Goal: Navigation & Orientation: Find specific page/section

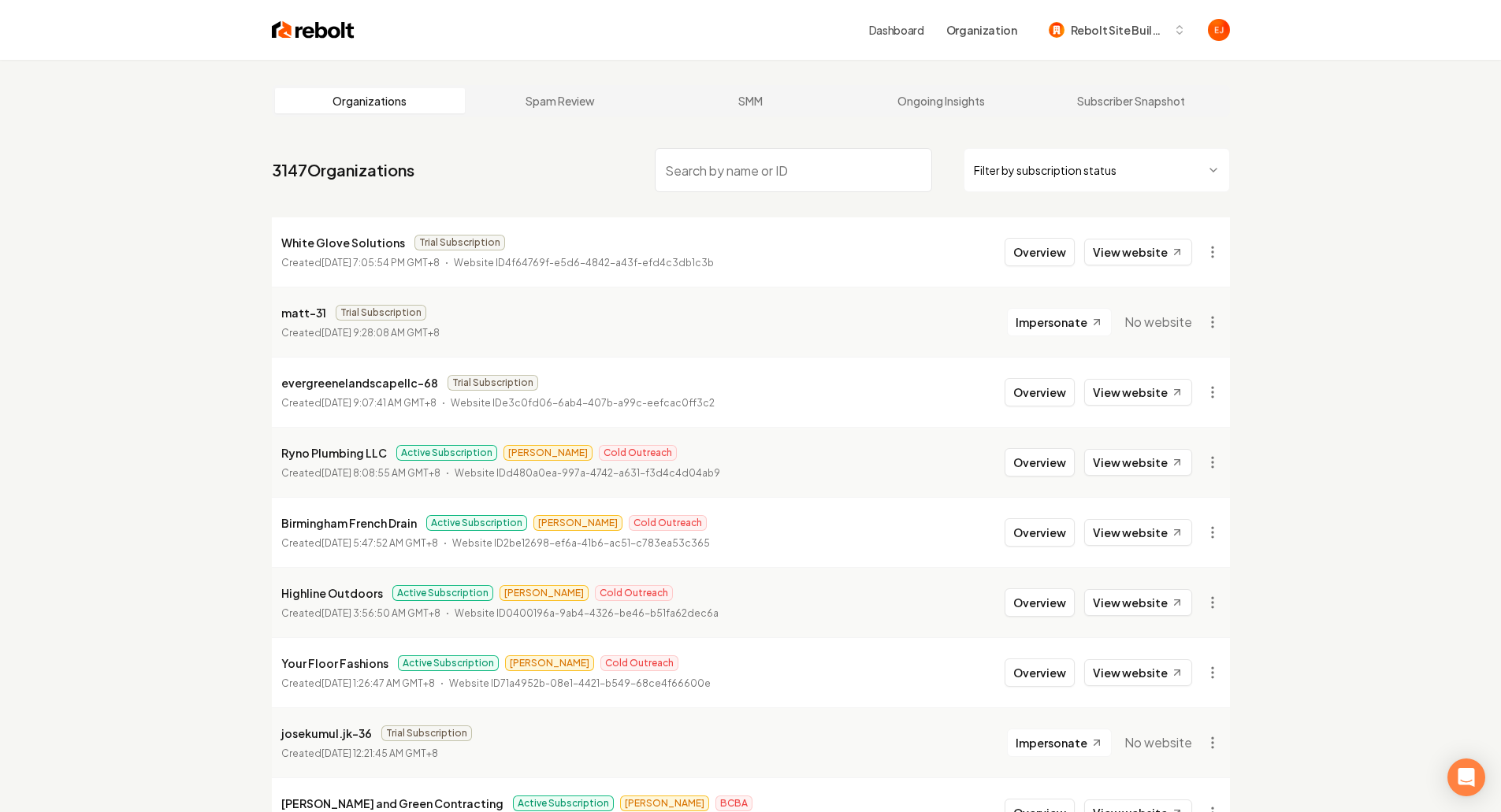
click at [743, 169] on input "search" at bounding box center [794, 170] width 278 height 44
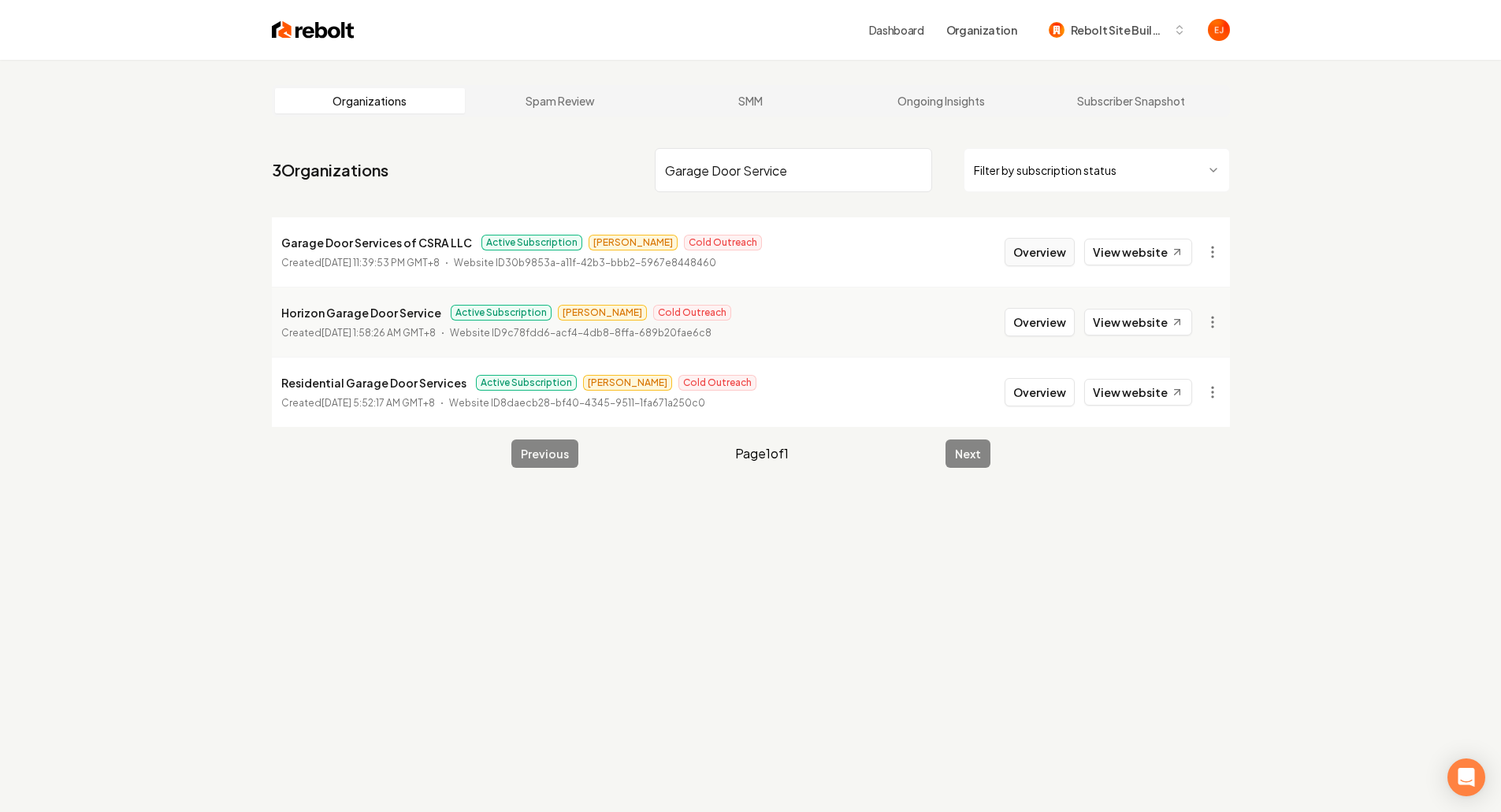
type input "Garage Door Service"
click at [1023, 256] on button "Overview" at bounding box center [1039, 251] width 70 height 28
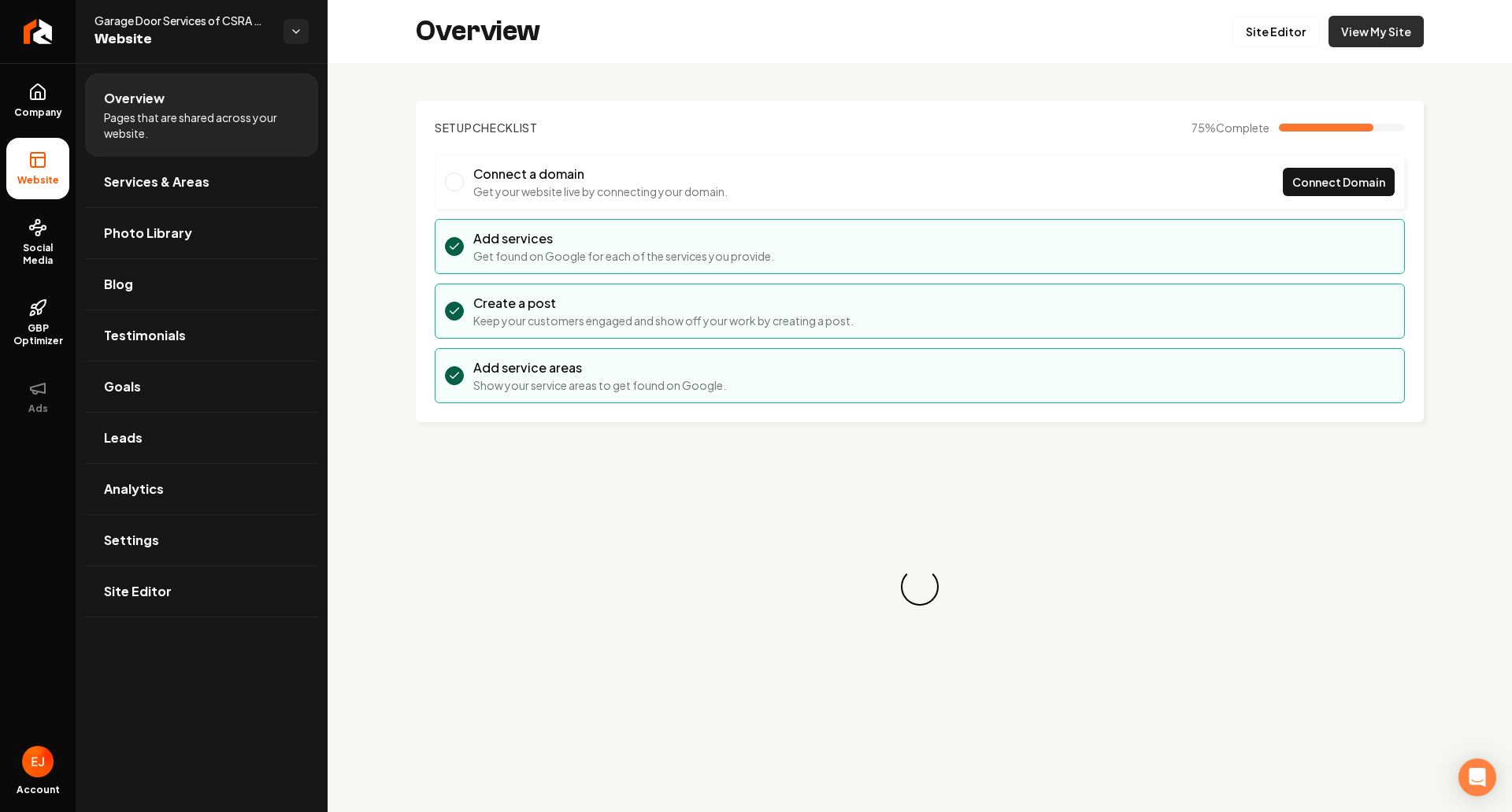
click at [1393, 37] on link "View My Site" at bounding box center [1376, 31] width 95 height 31
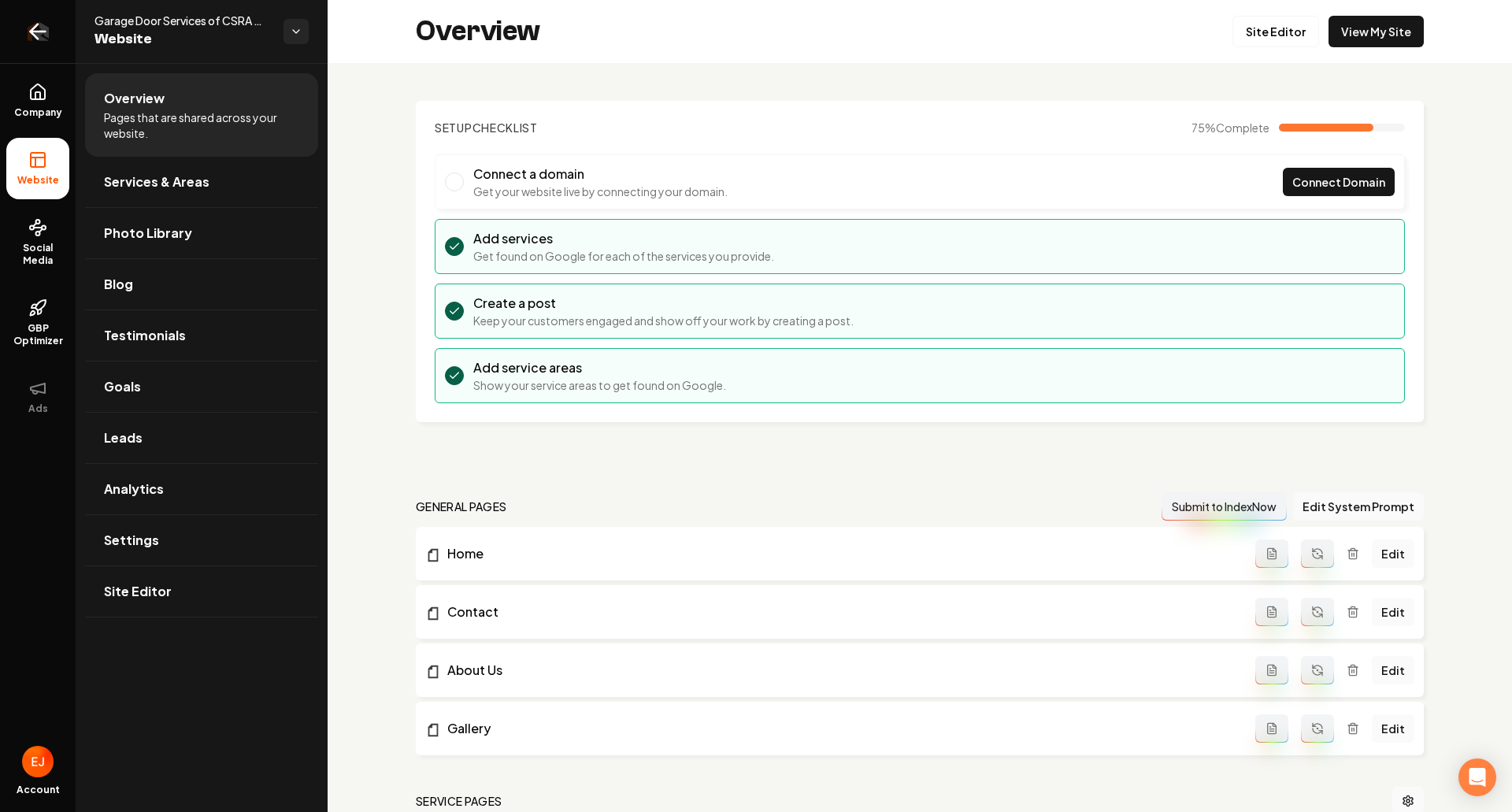
click at [49, 35] on icon "Return to dashboard" at bounding box center [38, 32] width 26 height 26
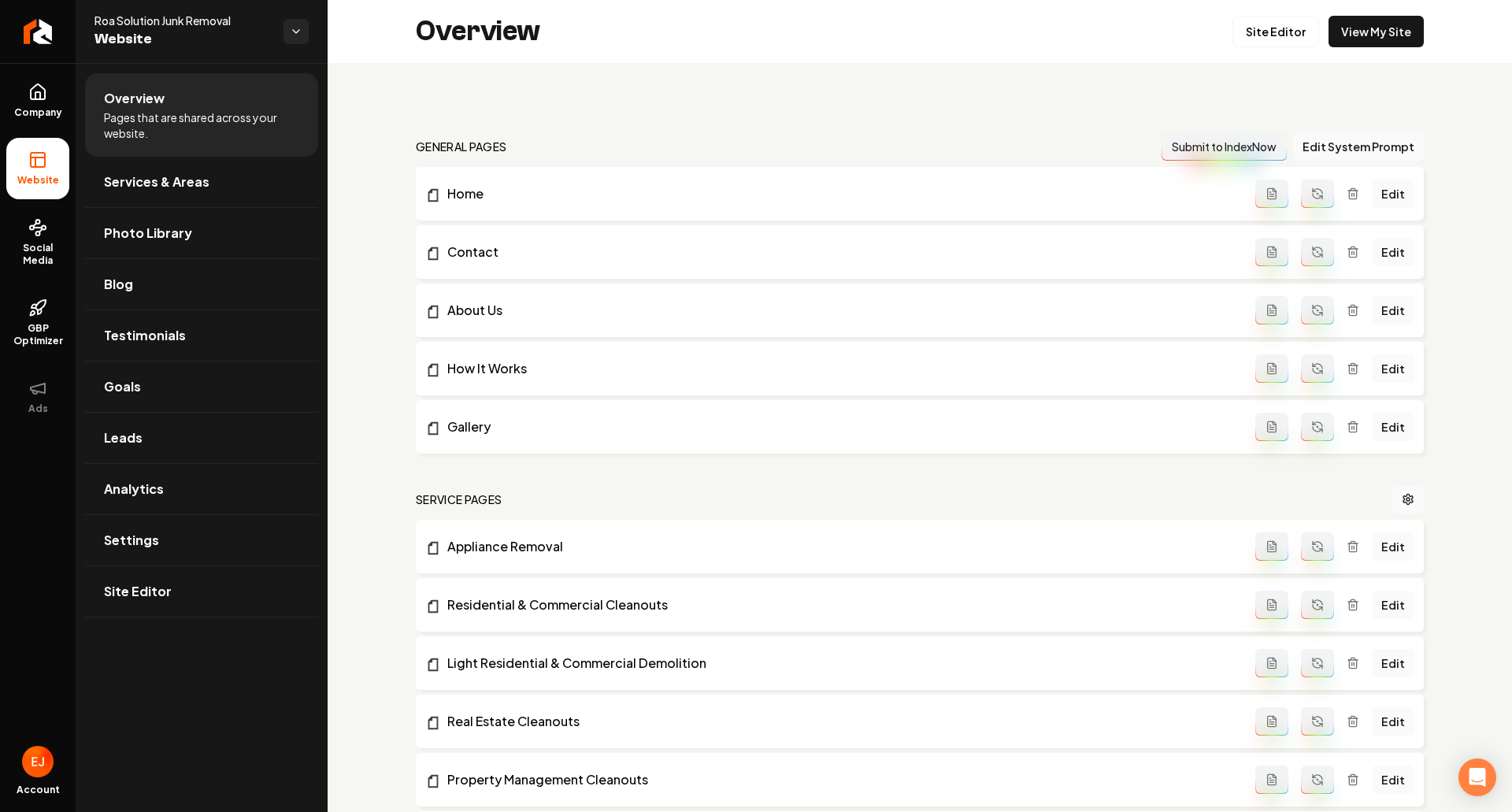
drag, startPoint x: 45, startPoint y: 33, endPoint x: 169, endPoint y: 2, distance: 127.8
click at [44, 33] on icon "Return to dashboard" at bounding box center [37, 32] width 13 height 13
